Goal: Task Accomplishment & Management: Manage account settings

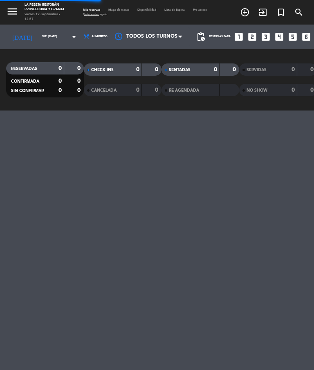
select select "es"
select select "lunch"
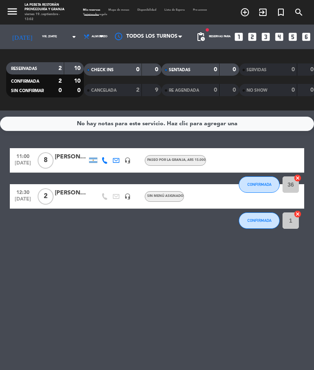
select select "lunch"
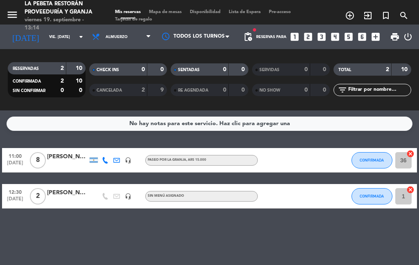
click at [314, 198] on span "CONFIRMADA" at bounding box center [371, 196] width 24 height 4
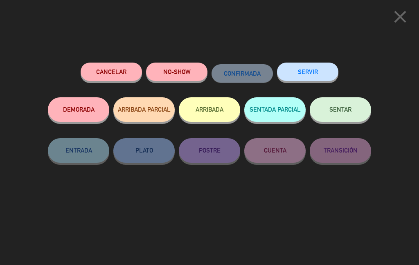
click at [127, 66] on button "Cancelar" at bounding box center [111, 72] width 61 height 18
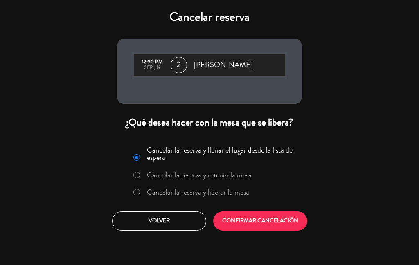
click at [280, 218] on button "CONFIRMAR CANCELACIÓN" at bounding box center [260, 220] width 94 height 19
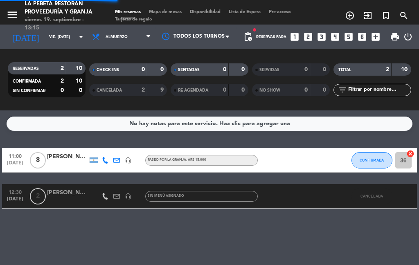
select select "lunch"
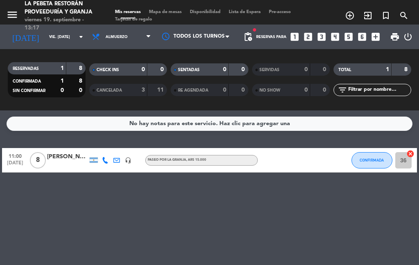
scroll to position [12, 0]
click at [314, 156] on button "CONFIRMADA" at bounding box center [371, 160] width 41 height 16
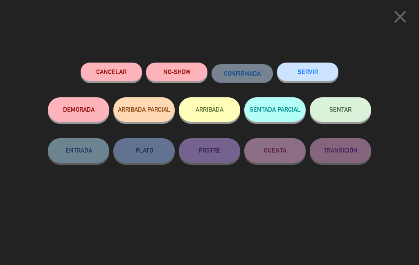
click at [314, 99] on button "SENTAR" at bounding box center [339, 109] width 61 height 25
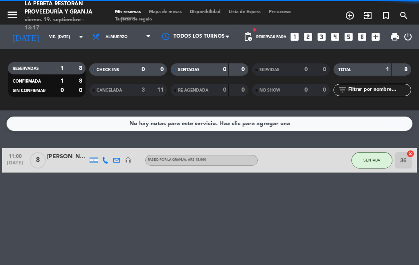
select select "lunch"
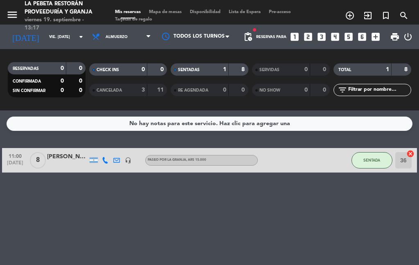
select select "lunch"
